Goal: Navigation & Orientation: Find specific page/section

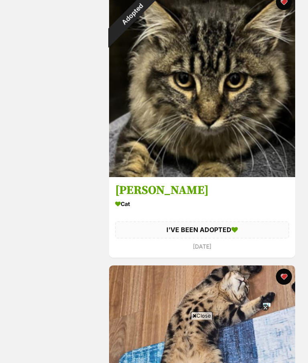
scroll to position [614, 0]
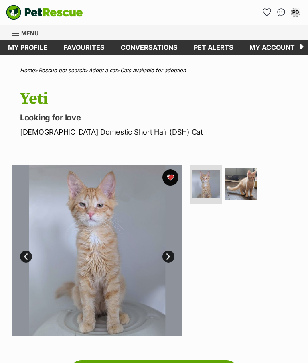
click at [245, 184] on img at bounding box center [241, 184] width 32 height 32
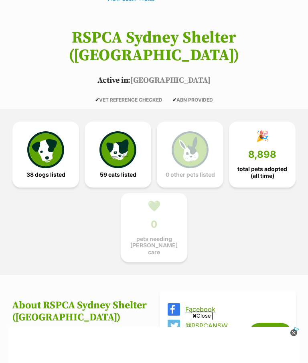
click at [113, 131] on img at bounding box center [117, 149] width 37 height 37
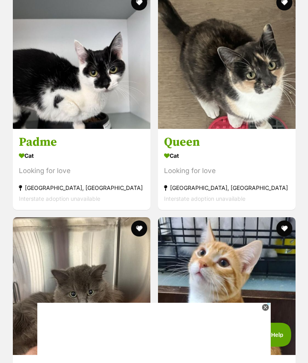
scroll to position [955, 0]
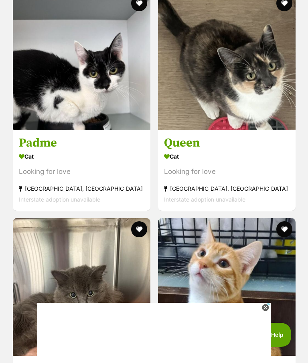
click at [47, 135] on h3 "Padme" at bounding box center [82, 142] width 126 height 15
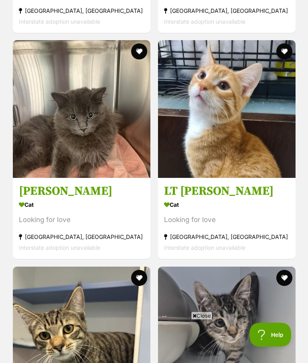
scroll to position [1133, 0]
click at [31, 183] on h3 "Alfie" at bounding box center [82, 190] width 126 height 15
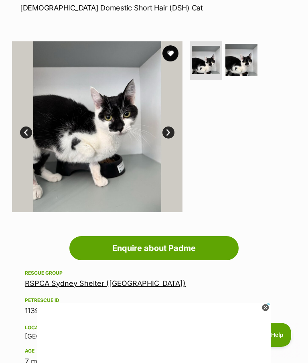
scroll to position [49, 0]
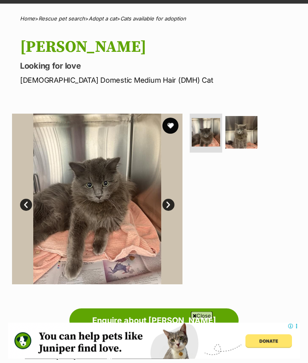
scroll to position [52, 0]
click at [246, 135] on img at bounding box center [241, 132] width 32 height 32
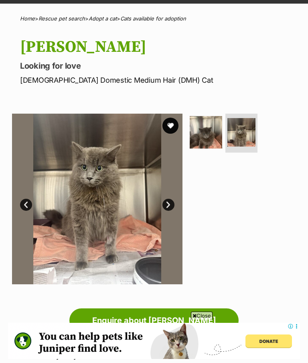
scroll to position [56, 0]
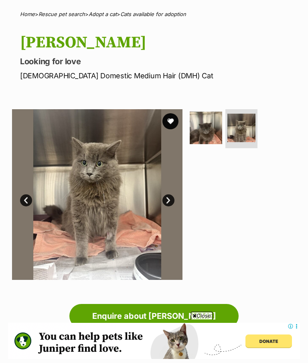
click at [246, 131] on img at bounding box center [241, 127] width 28 height 28
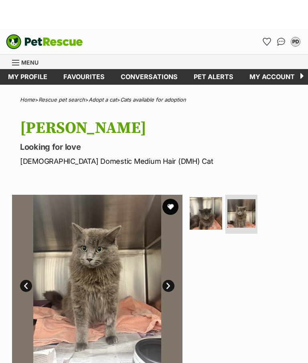
scroll to position [0, 0]
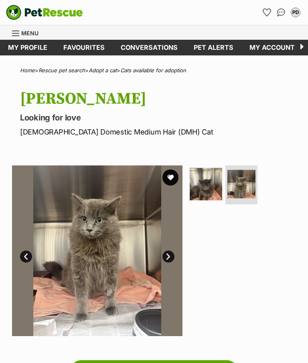
click at [83, 47] on link "Favourites" at bounding box center [83, 48] width 57 height 16
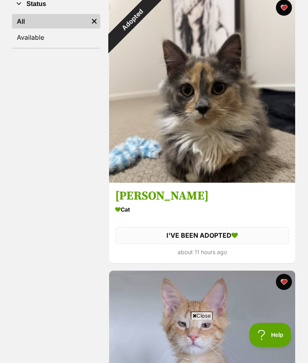
click at [126, 43] on div "Adopted" at bounding box center [132, 19] width 47 height 47
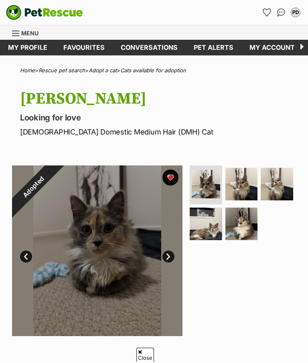
scroll to position [124, 0]
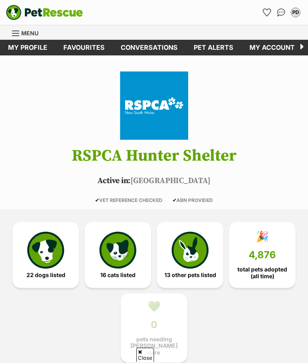
click at [117, 231] on img at bounding box center [117, 249] width 37 height 37
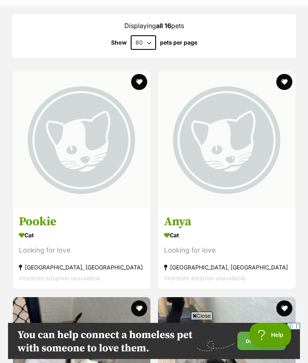
scroll to position [731, 0]
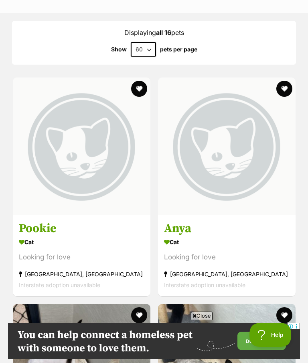
click at [184, 228] on h3 "Anya" at bounding box center [227, 228] width 126 height 15
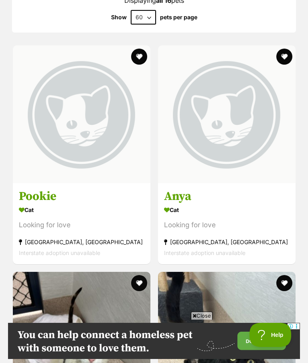
click at [38, 190] on h3 "Pookie" at bounding box center [82, 195] width 126 height 15
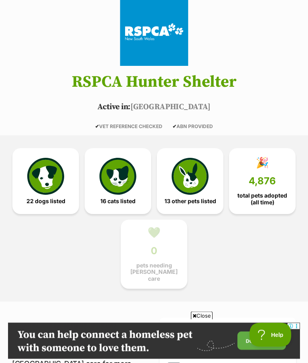
scroll to position [0, 0]
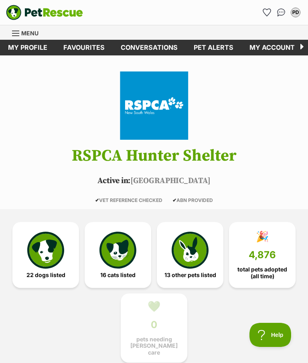
click at [76, 47] on link "Favourites" at bounding box center [83, 48] width 57 height 16
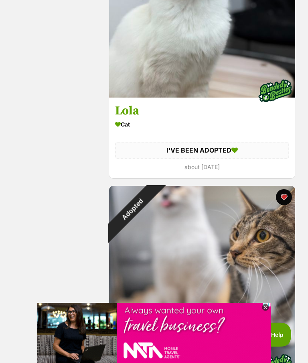
scroll to position [3285, 0]
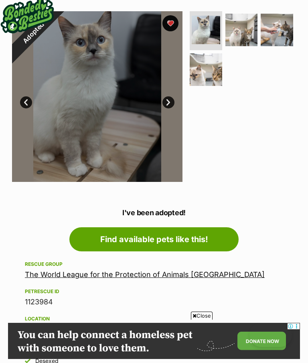
click at [119, 275] on link "The World League for the Protection of Animals [GEOGRAPHIC_DATA]" at bounding box center [145, 274] width 240 height 8
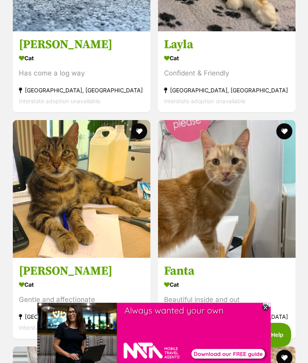
scroll to position [1007, 0]
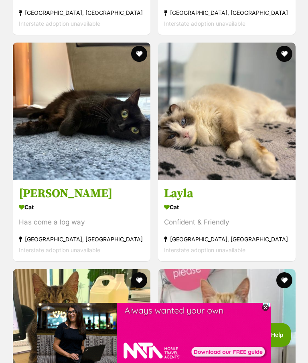
click at [186, 186] on h3 "Layla" at bounding box center [227, 193] width 126 height 15
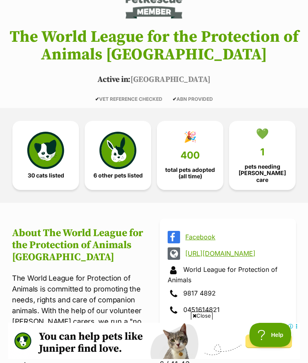
scroll to position [0, 0]
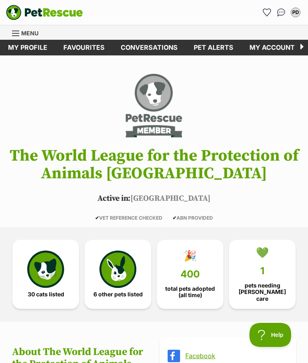
click at [78, 42] on link "Favourites" at bounding box center [83, 48] width 57 height 16
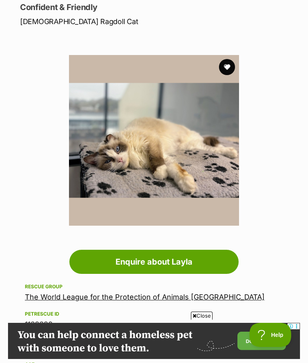
scroll to position [107, 0]
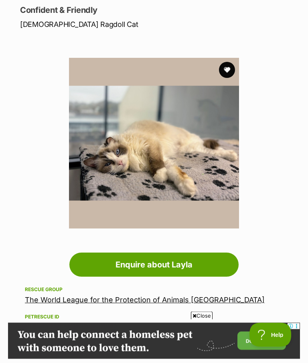
click at [144, 171] on img at bounding box center [154, 143] width 170 height 170
click at [174, 157] on img at bounding box center [154, 143] width 170 height 170
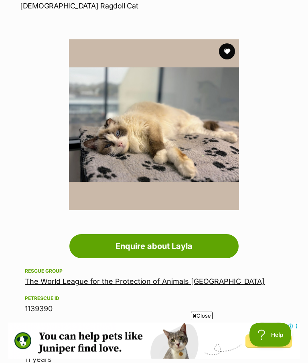
scroll to position [0, 0]
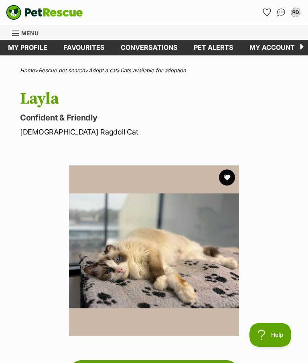
click at [231, 183] on button "favourite" at bounding box center [227, 177] width 16 height 16
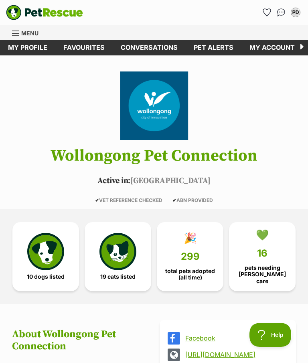
click at [198, 251] on span "299" at bounding box center [190, 256] width 19 height 11
